Goal: Find contact information: Find contact information

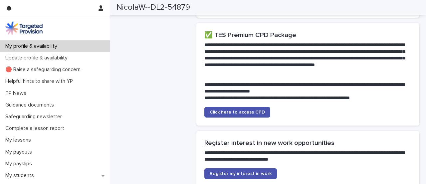
scroll to position [1422, 0]
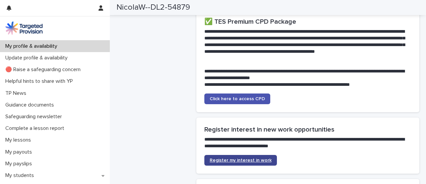
click at [255, 158] on span "Register my interest in work" at bounding box center [241, 160] width 62 height 5
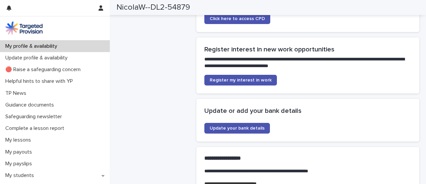
scroll to position [1512, 0]
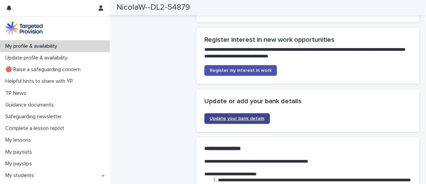
click at [235, 116] on span "Update your bank details" at bounding box center [237, 118] width 55 height 5
click at [63, 48] on p "My profile & availability" at bounding box center [33, 46] width 60 height 6
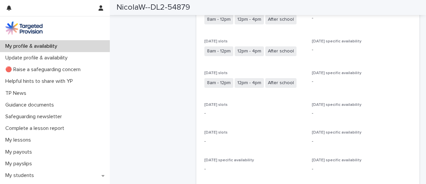
scroll to position [0, 0]
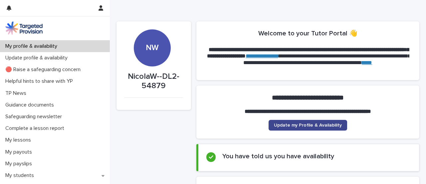
click at [303, 126] on span "Update my Profile & Availability" at bounding box center [308, 125] width 68 height 5
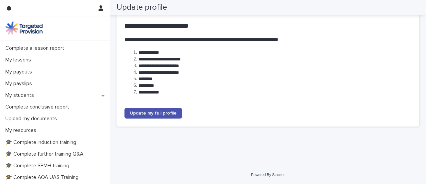
scroll to position [81, 0]
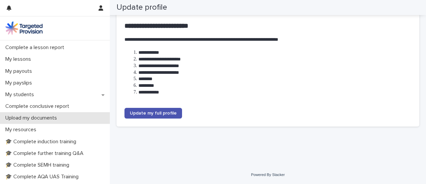
click at [53, 115] on p "Upload my documents" at bounding box center [33, 118] width 60 height 6
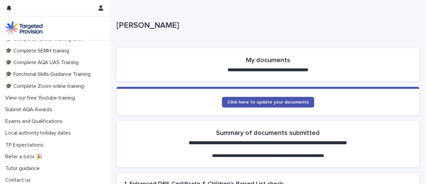
scroll to position [197, 0]
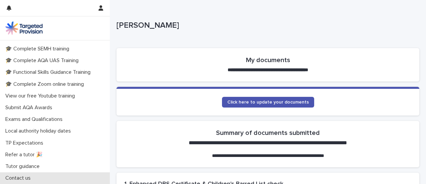
click at [21, 175] on p "Contact us" at bounding box center [19, 178] width 33 height 6
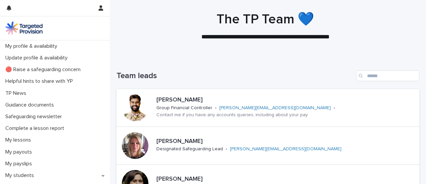
scroll to position [9, 0]
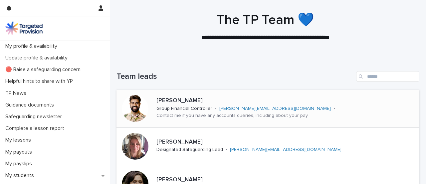
click at [228, 107] on link "[PERSON_NAME][EMAIL_ADDRESS][DOMAIN_NAME]" at bounding box center [276, 108] width 112 height 5
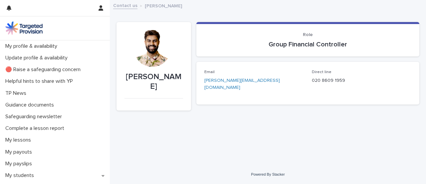
click at [226, 81] on link "[PERSON_NAME][EMAIL_ADDRESS][DOMAIN_NAME]" at bounding box center [243, 84] width 76 height 12
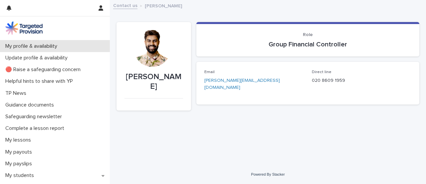
click at [49, 46] on p "My profile & availability" at bounding box center [33, 46] width 60 height 6
